Goal: Information Seeking & Learning: Learn about a topic

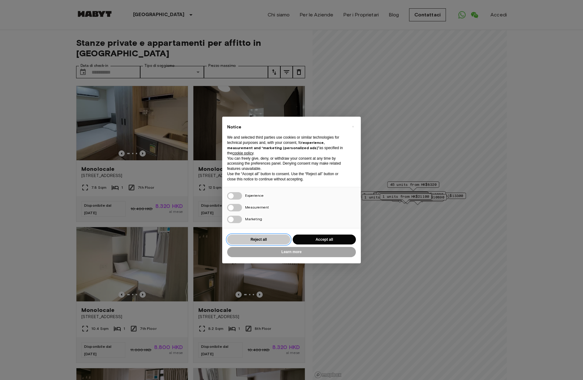
click at [276, 240] on button "Reject all" at bounding box center [258, 240] width 63 height 10
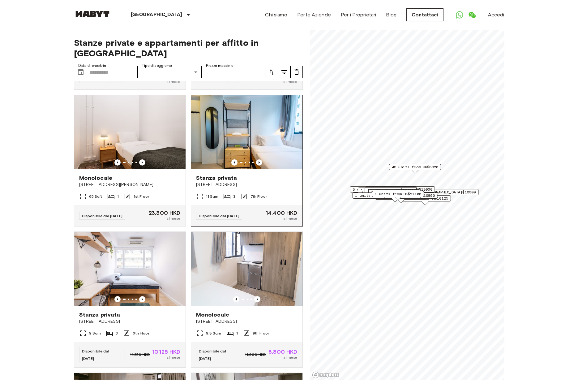
scroll to position [1964, 0]
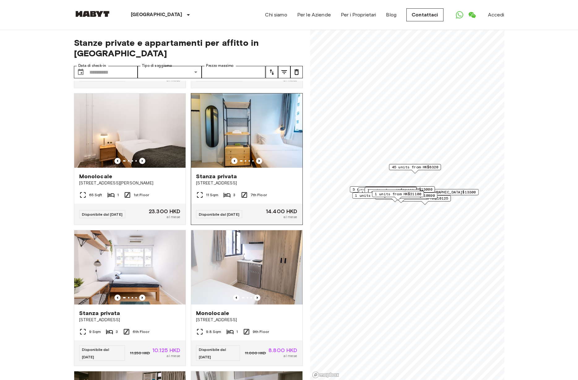
click at [252, 168] on img at bounding box center [246, 130] width 111 height 74
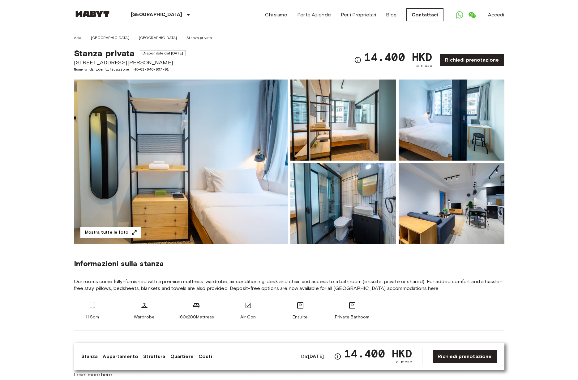
click at [256, 168] on img at bounding box center [181, 162] width 214 height 165
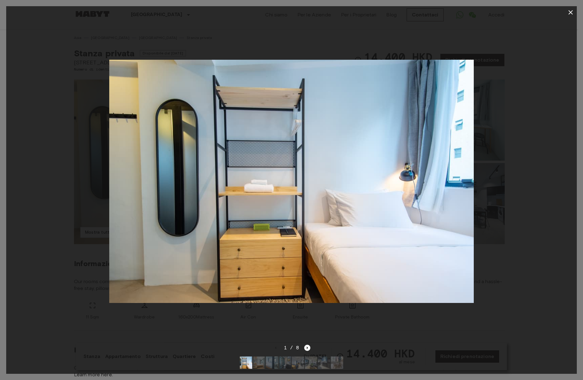
click at [482, 179] on div at bounding box center [291, 182] width 571 height 326
click at [486, 179] on div at bounding box center [291, 182] width 571 height 326
click at [518, 141] on div at bounding box center [291, 182] width 571 height 326
click at [570, 12] on icon "button" at bounding box center [570, 12] width 7 height 7
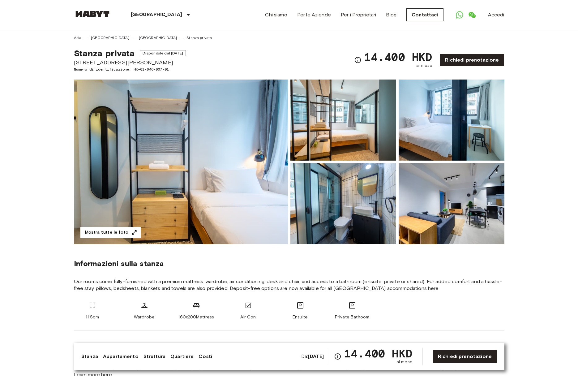
click at [436, 204] on img at bounding box center [452, 203] width 106 height 81
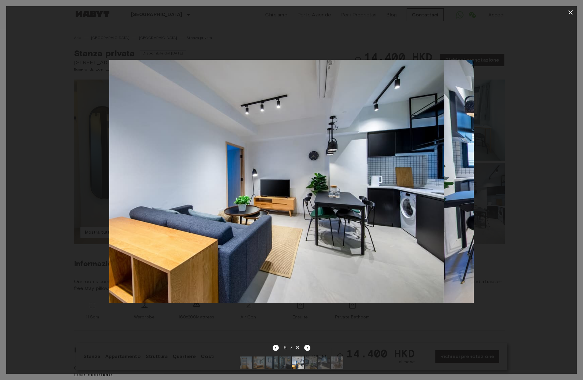
drag, startPoint x: 396, startPoint y: 212, endPoint x: 332, endPoint y: 206, distance: 64.0
click at [338, 207] on img at bounding box center [262, 181] width 365 height 243
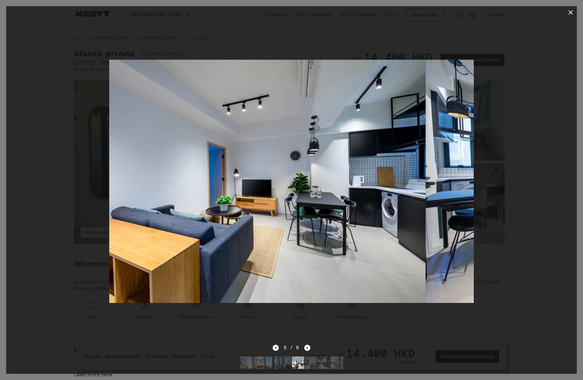
drag, startPoint x: 371, startPoint y: 207, endPoint x: 217, endPoint y: 209, distance: 154.1
click at [223, 209] on img at bounding box center [243, 181] width 365 height 243
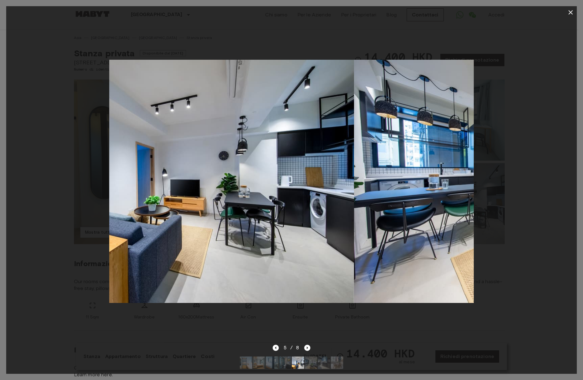
drag, startPoint x: 287, startPoint y: 199, endPoint x: 45, endPoint y: 200, distance: 242.3
click at [89, 199] on div at bounding box center [291, 182] width 571 height 326
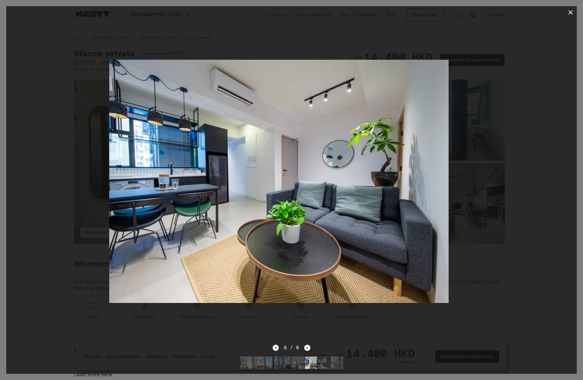
drag, startPoint x: 406, startPoint y: 171, endPoint x: 99, endPoint y: 147, distance: 308.6
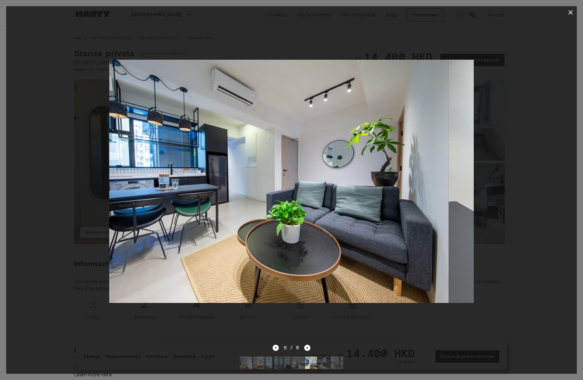
click at [177, 154] on img at bounding box center [266, 181] width 365 height 243
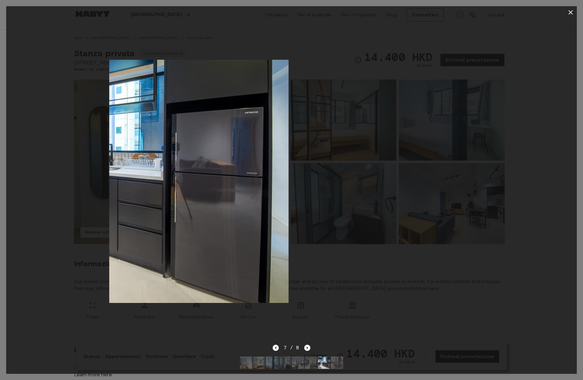
drag, startPoint x: 359, startPoint y: 164, endPoint x: 51, endPoint y: 152, distance: 307.9
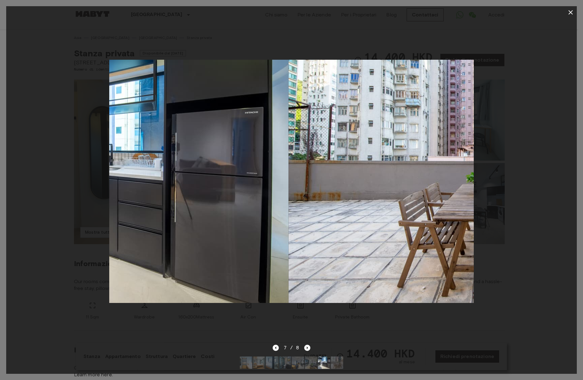
click at [92, 154] on div at bounding box center [291, 182] width 571 height 326
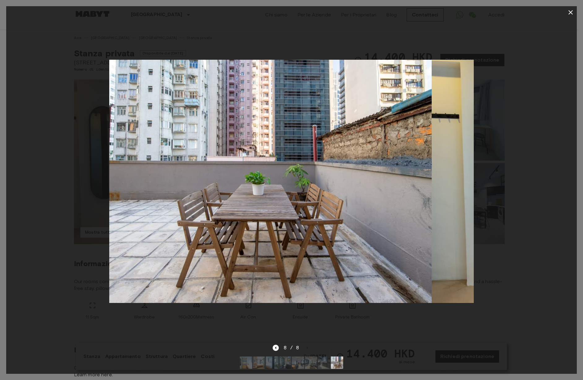
drag, startPoint x: 318, startPoint y: 161, endPoint x: 129, endPoint y: 152, distance: 189.0
click at [137, 153] on img at bounding box center [249, 181] width 365 height 243
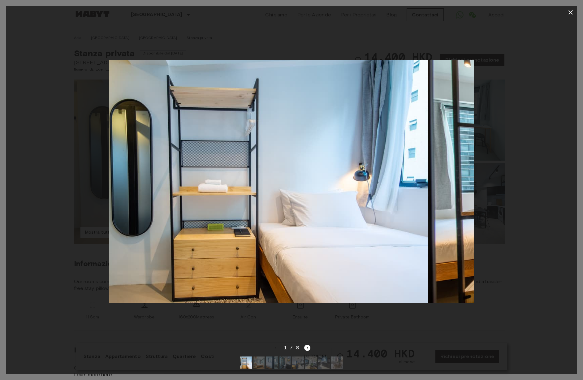
drag, startPoint x: 414, startPoint y: 177, endPoint x: 254, endPoint y: 179, distance: 159.4
click at [276, 179] on img at bounding box center [245, 181] width 365 height 243
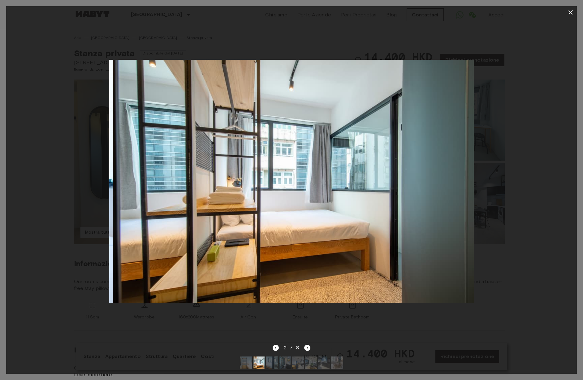
drag, startPoint x: 422, startPoint y: 176, endPoint x: 216, endPoint y: 175, distance: 205.8
click at [255, 176] on img at bounding box center [295, 181] width 365 height 243
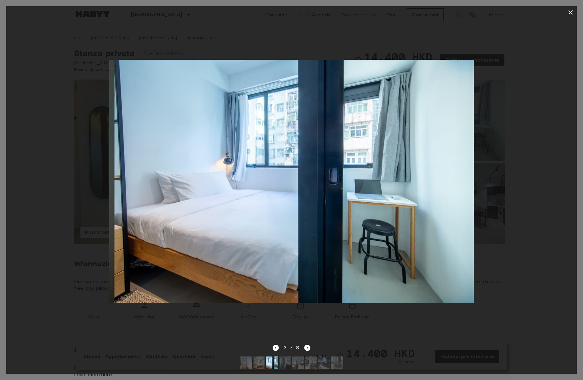
drag, startPoint x: 377, startPoint y: 175, endPoint x: 205, endPoint y: 174, distance: 172.4
click at [250, 175] on img at bounding box center [297, 181] width 365 height 243
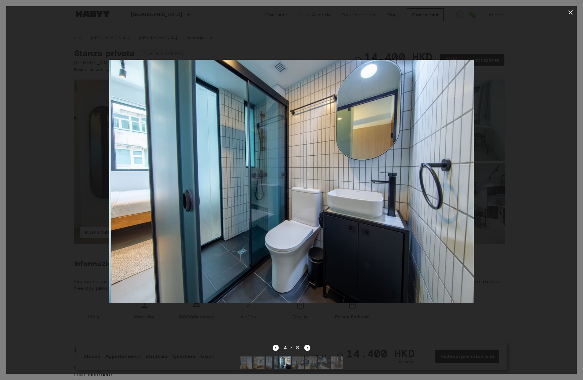
drag, startPoint x: 364, startPoint y: 173, endPoint x: 203, endPoint y: 167, distance: 161.1
click at [283, 171] on img at bounding box center [293, 181] width 365 height 243
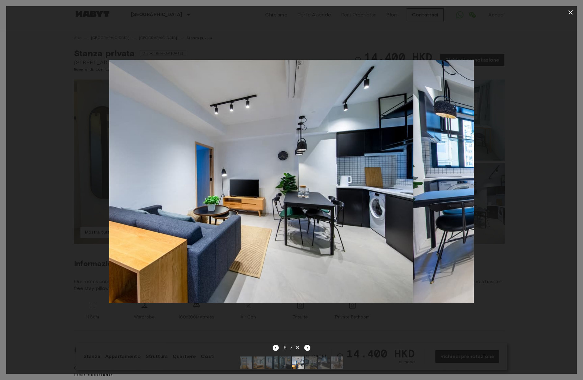
drag, startPoint x: 321, startPoint y: 172, endPoint x: 217, endPoint y: 168, distance: 104.4
click at [247, 170] on img at bounding box center [231, 181] width 365 height 243
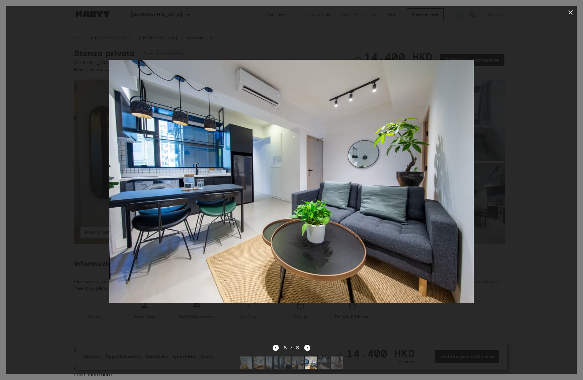
click at [67, 225] on div at bounding box center [291, 182] width 571 height 326
click at [61, 221] on div at bounding box center [291, 182] width 571 height 326
click at [568, 14] on icon "button" at bounding box center [570, 12] width 7 height 7
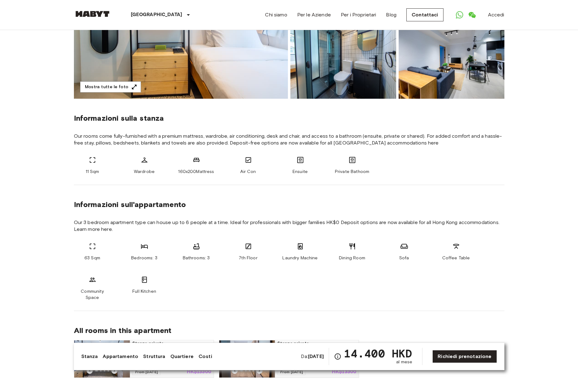
scroll to position [150, 0]
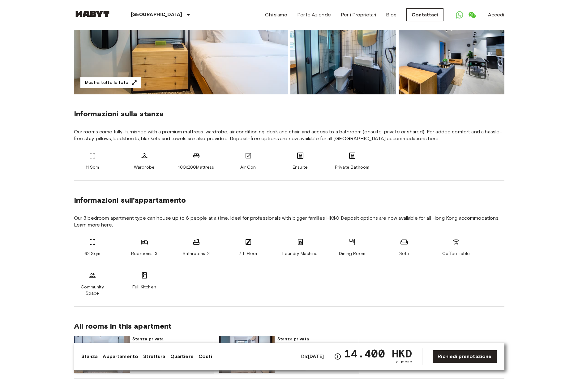
click at [124, 358] on link "Appartamento" at bounding box center [121, 356] width 36 height 7
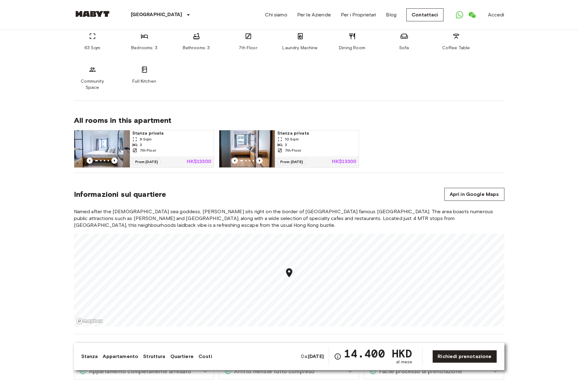
scroll to position [396, 0]
